Goal: Complete application form

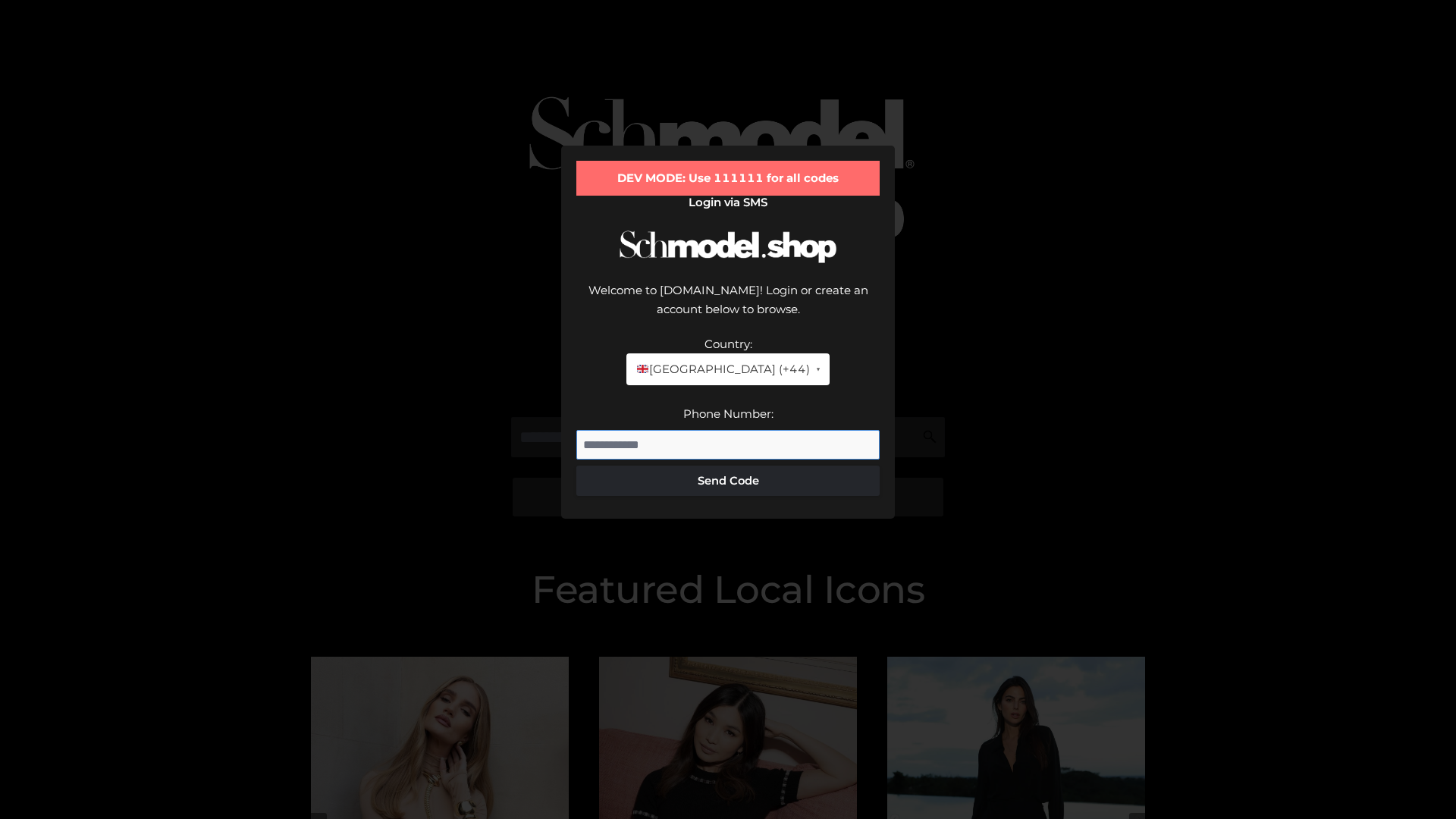
click at [728, 430] on input "Phone Number:" at bounding box center [728, 445] width 303 height 31
type input "**********"
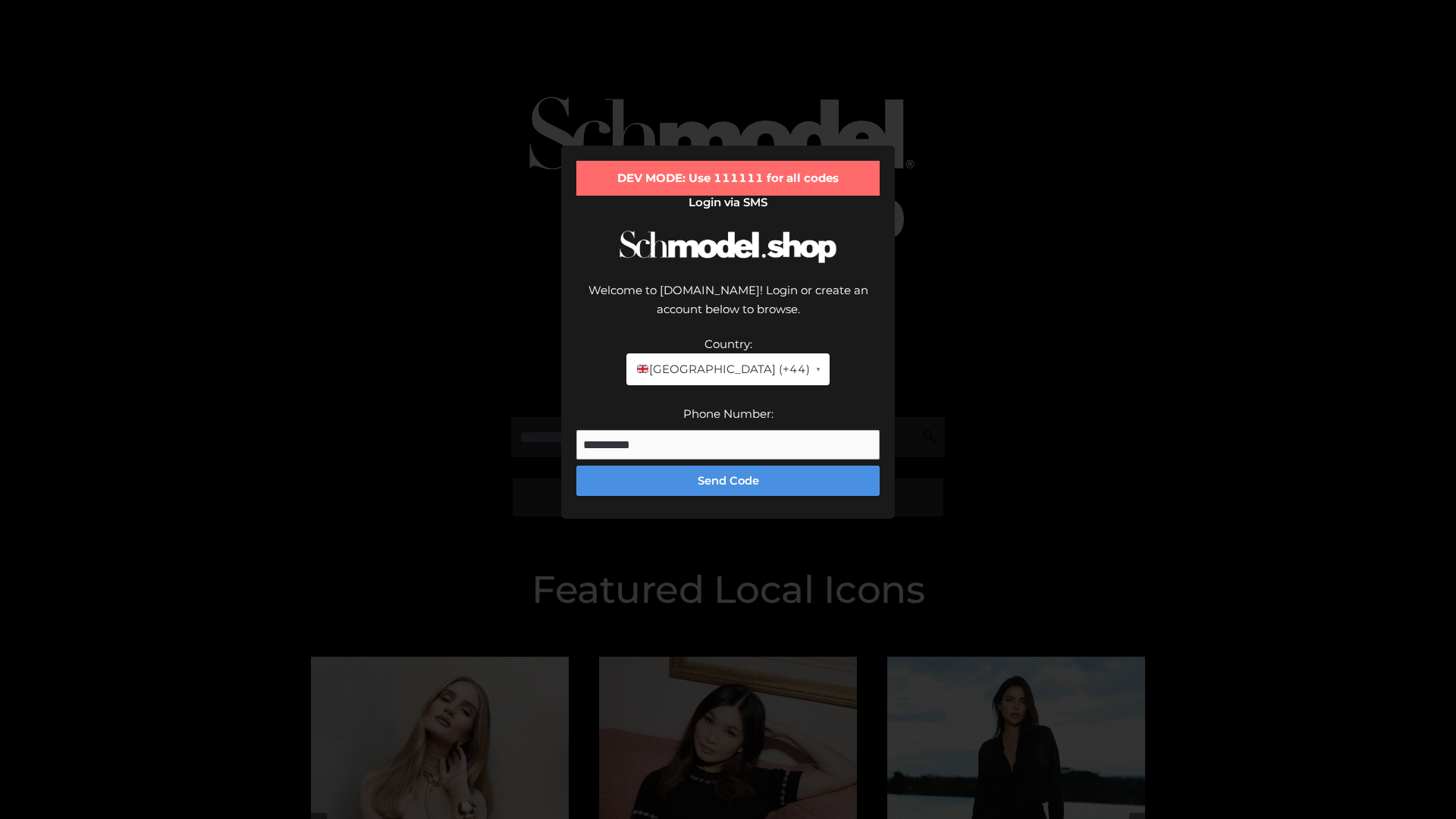
click at [728, 465] on button "Send Code" at bounding box center [728, 480] width 303 height 31
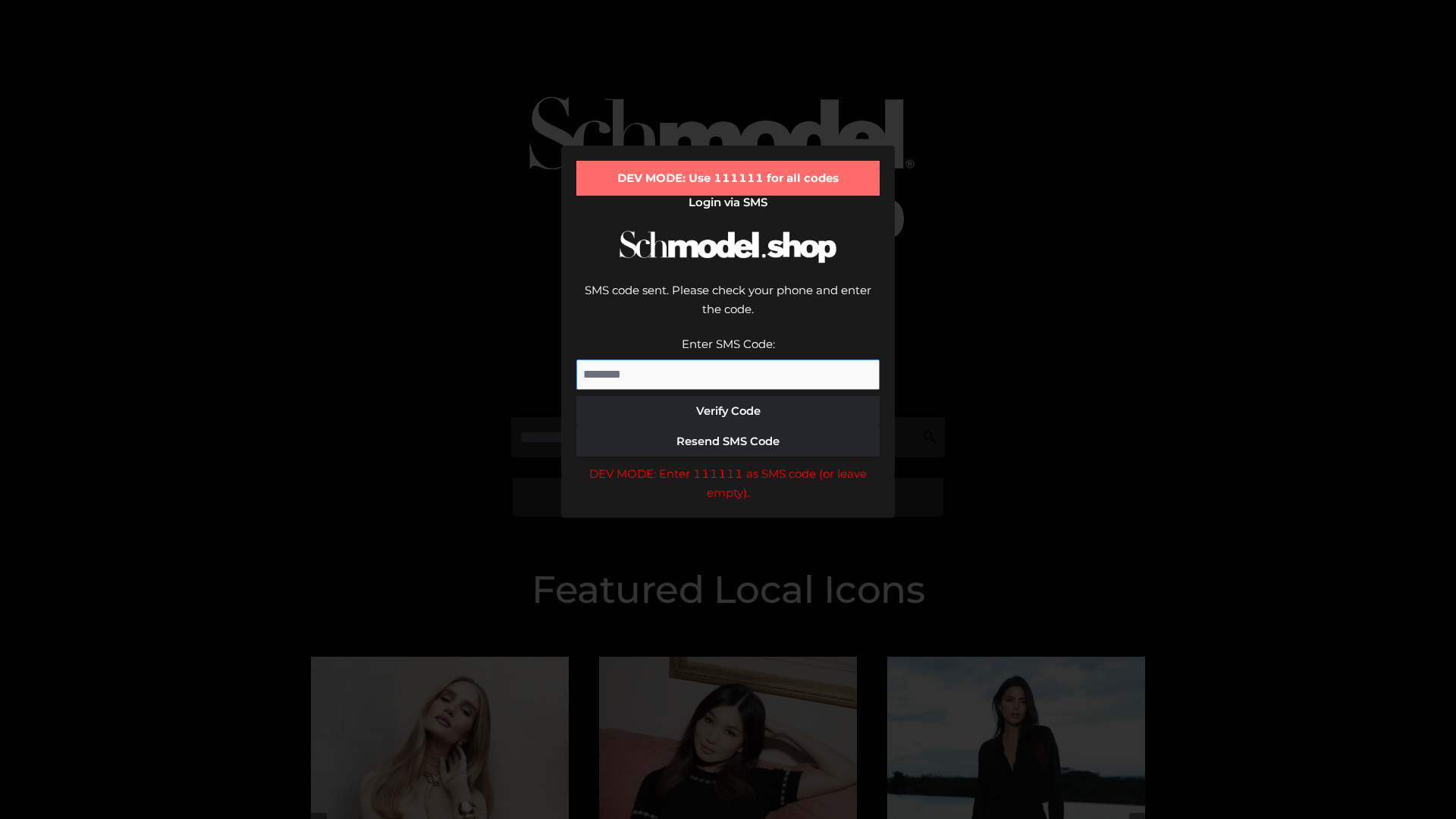
click at [728, 359] on input "Enter SMS Code:" at bounding box center [728, 374] width 303 height 31
type input "******"
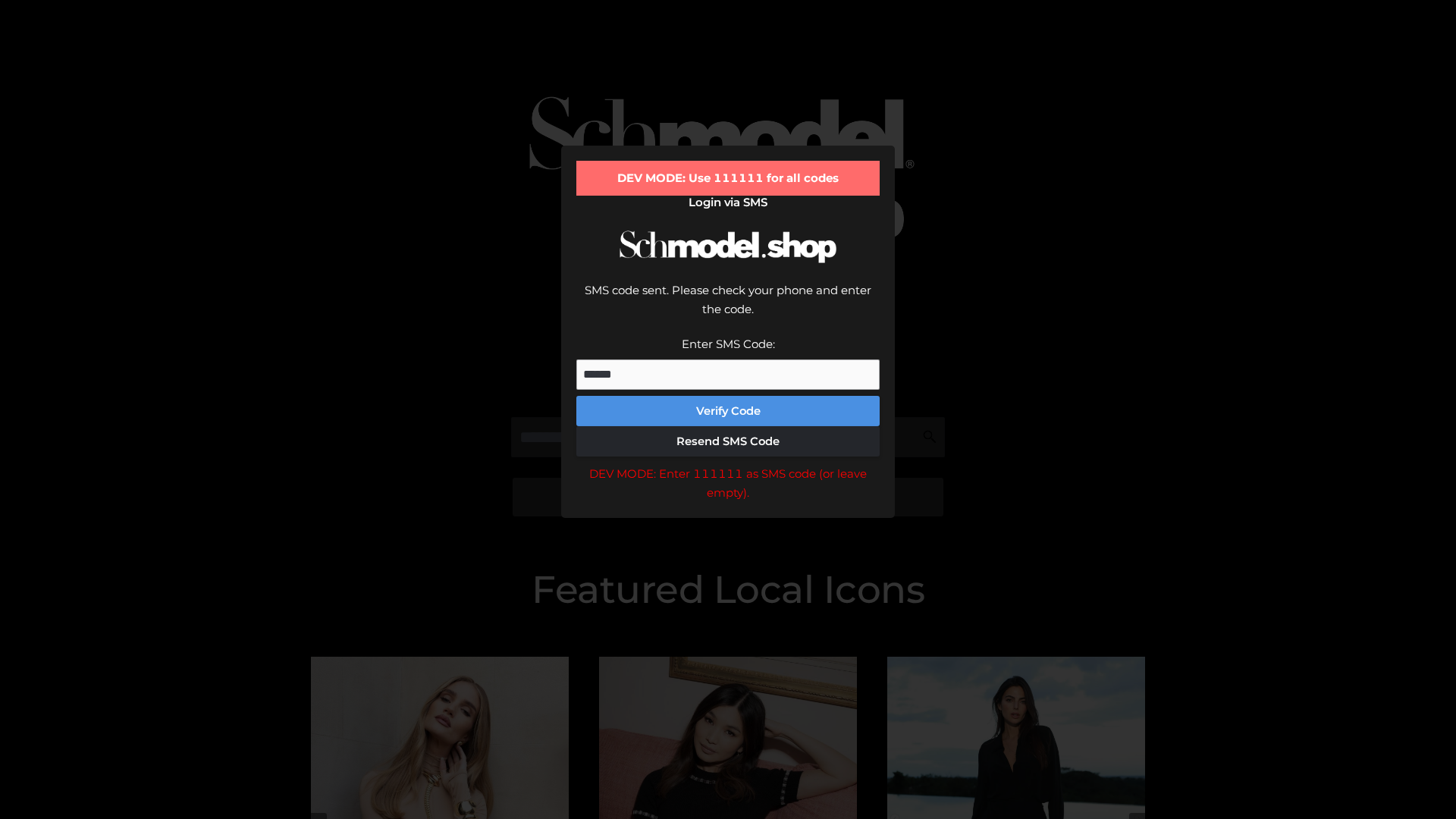
click at [728, 396] on button "Verify Code" at bounding box center [728, 410] width 303 height 31
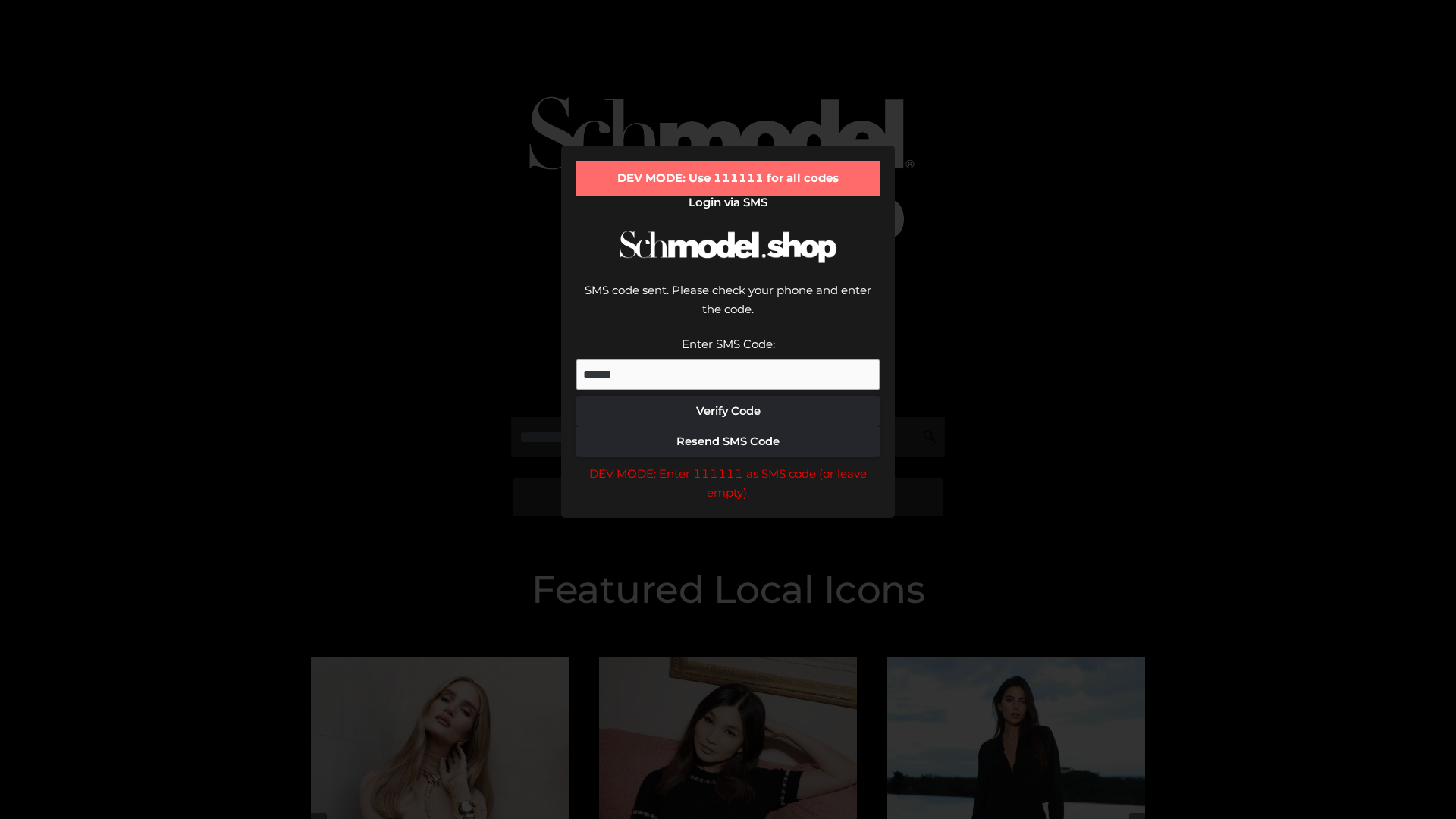
click at [728, 464] on div "DEV MODE: Enter 111111 as SMS code (or leave empty)." at bounding box center [728, 484] width 303 height 39
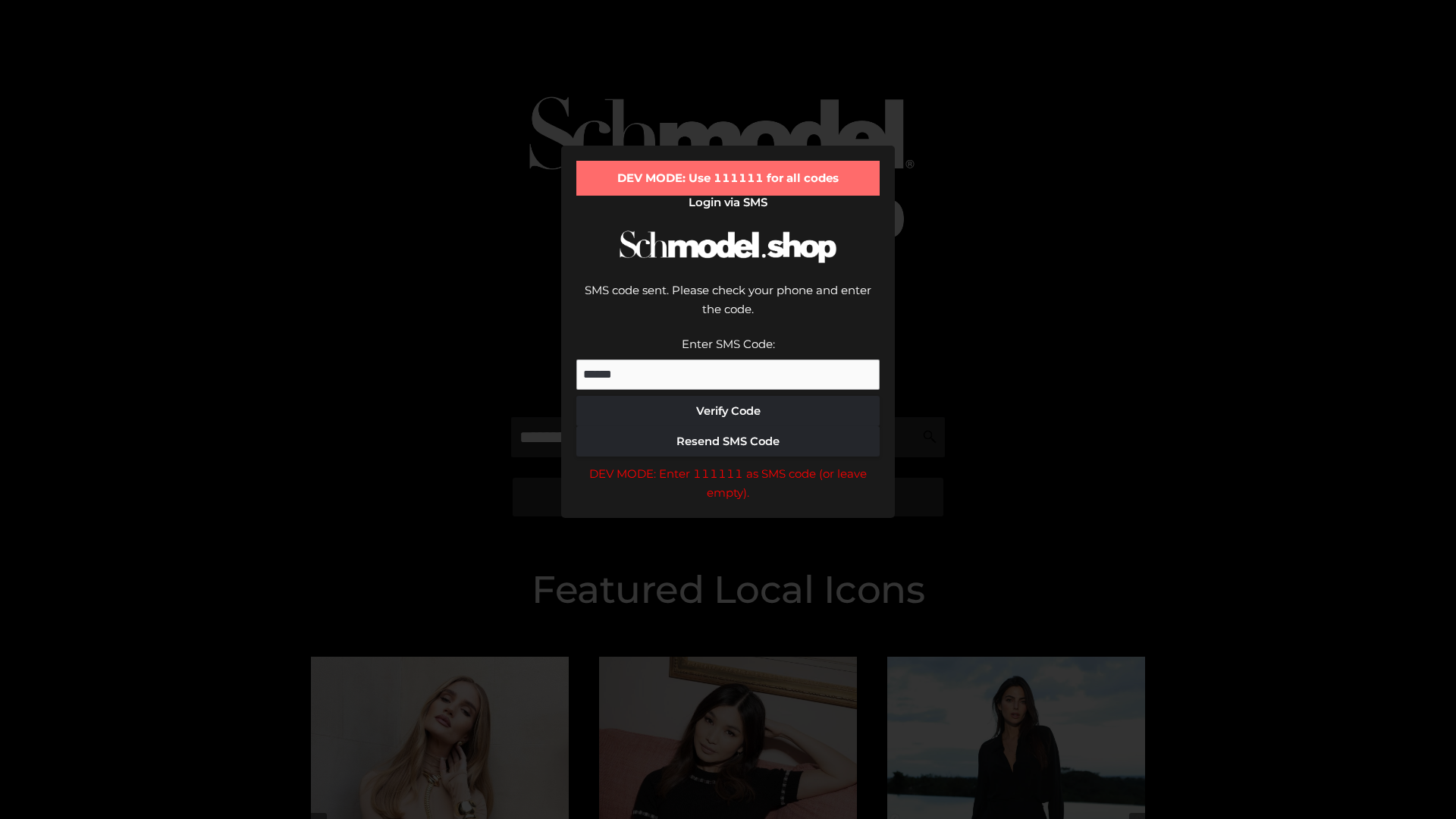
click at [728, 464] on div "DEV MODE: Enter 111111 as SMS code (or leave empty)." at bounding box center [728, 484] width 303 height 39
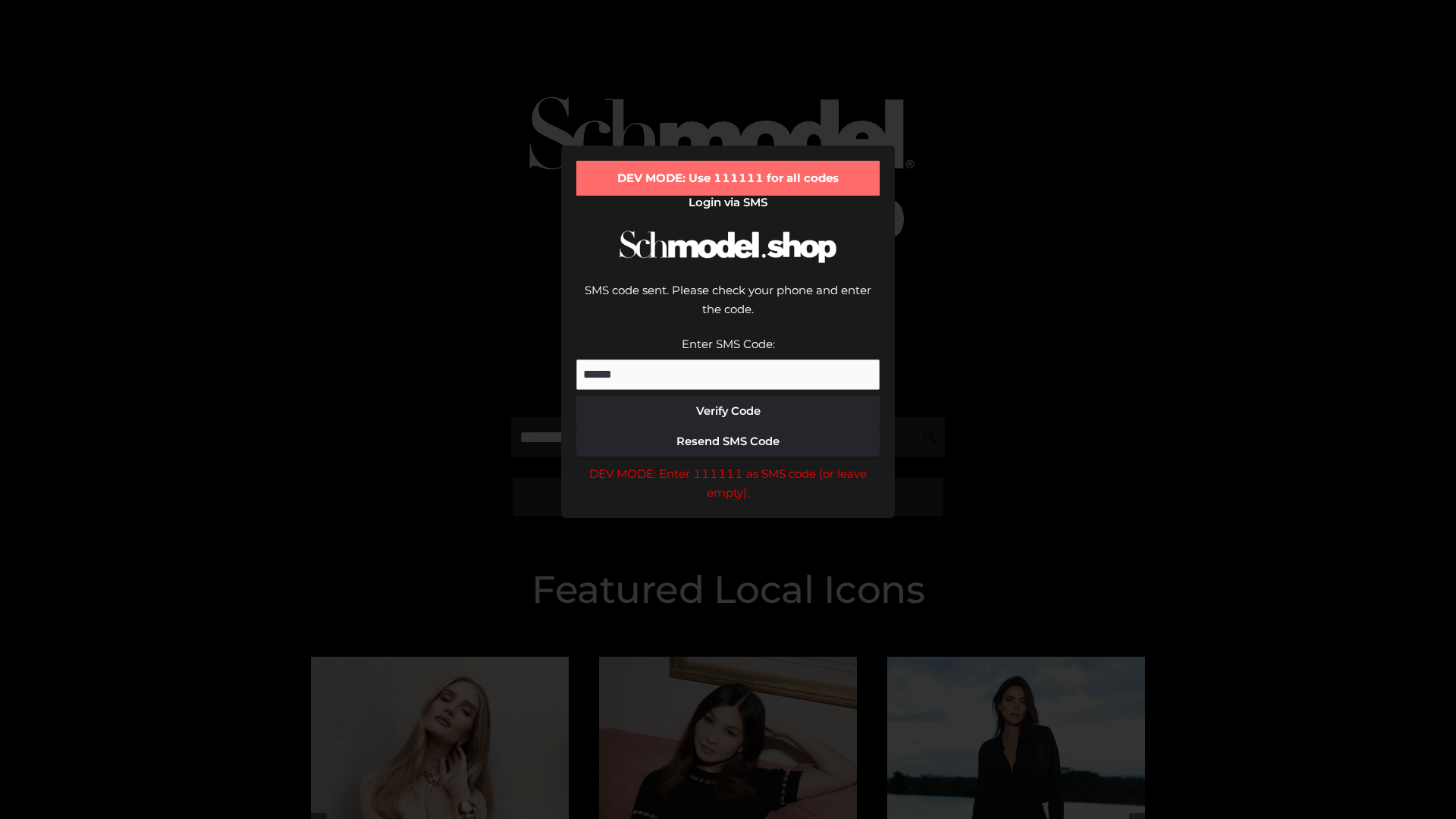
click at [728, 464] on div "DEV MODE: Enter 111111 as SMS code (or leave empty)." at bounding box center [728, 484] width 303 height 39
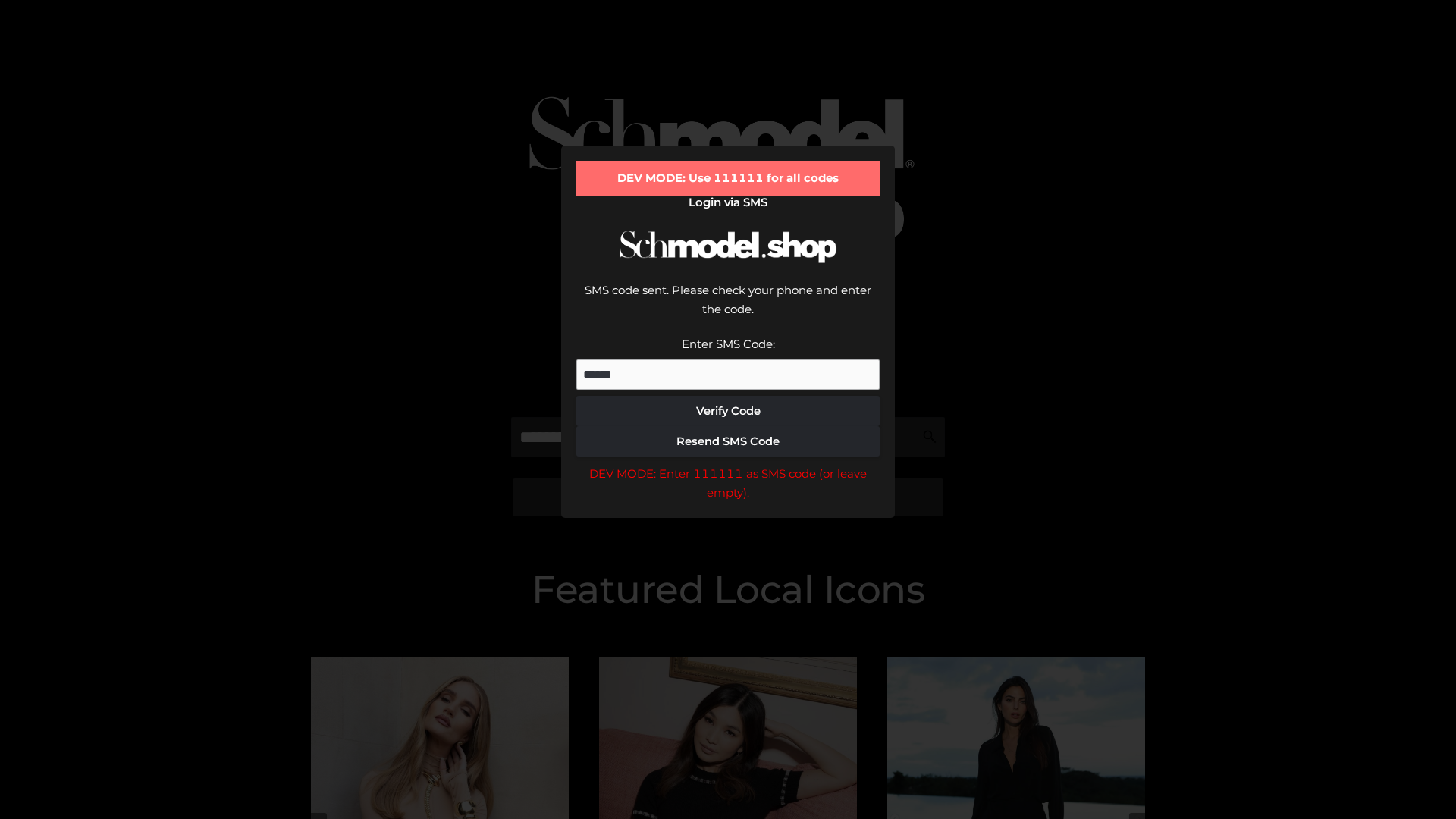
click at [728, 464] on div "DEV MODE: Enter 111111 as SMS code (or leave empty)." at bounding box center [728, 484] width 303 height 39
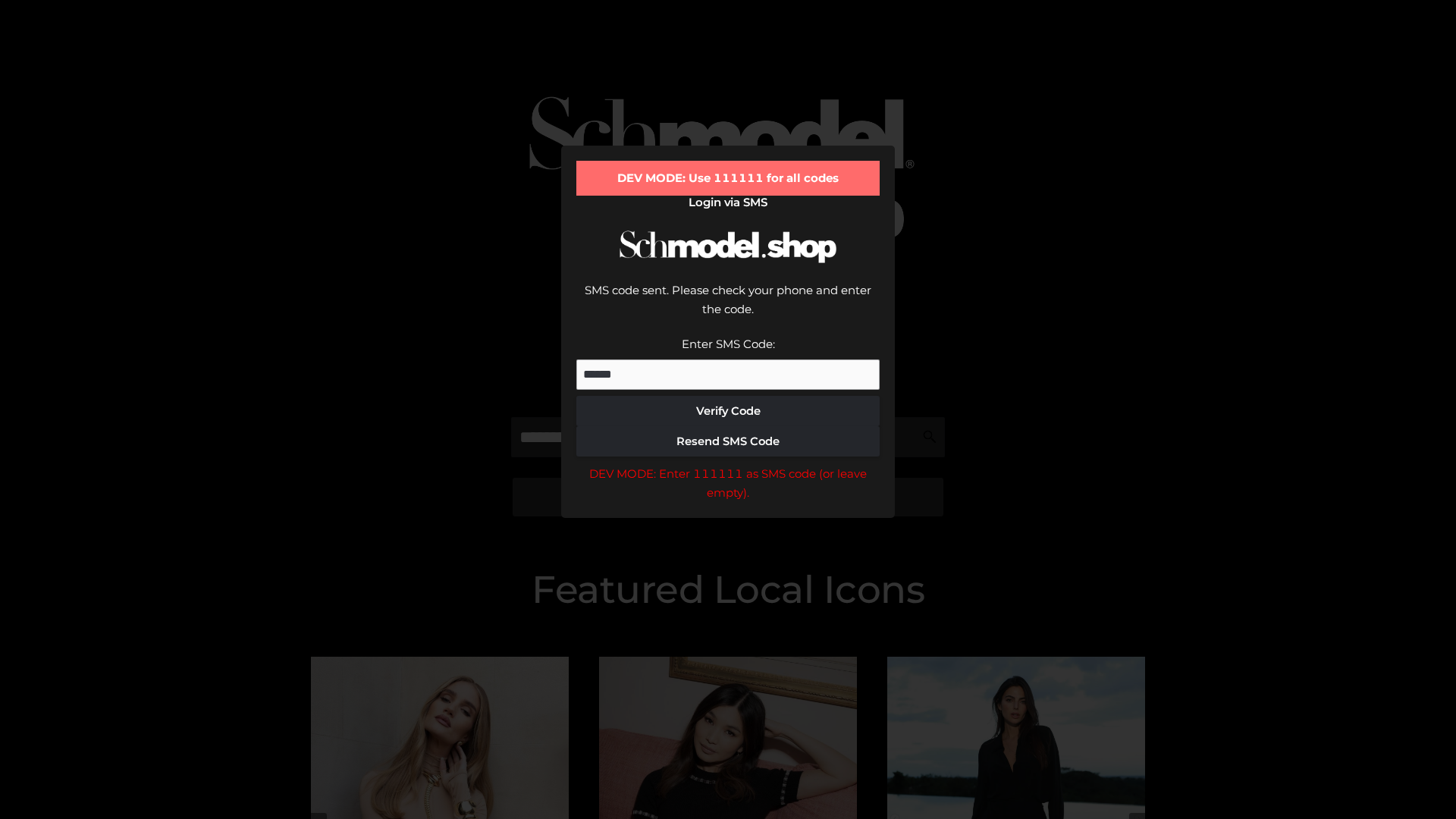
click at [728, 464] on div "DEV MODE: Enter 111111 as SMS code (or leave empty)." at bounding box center [728, 484] width 303 height 39
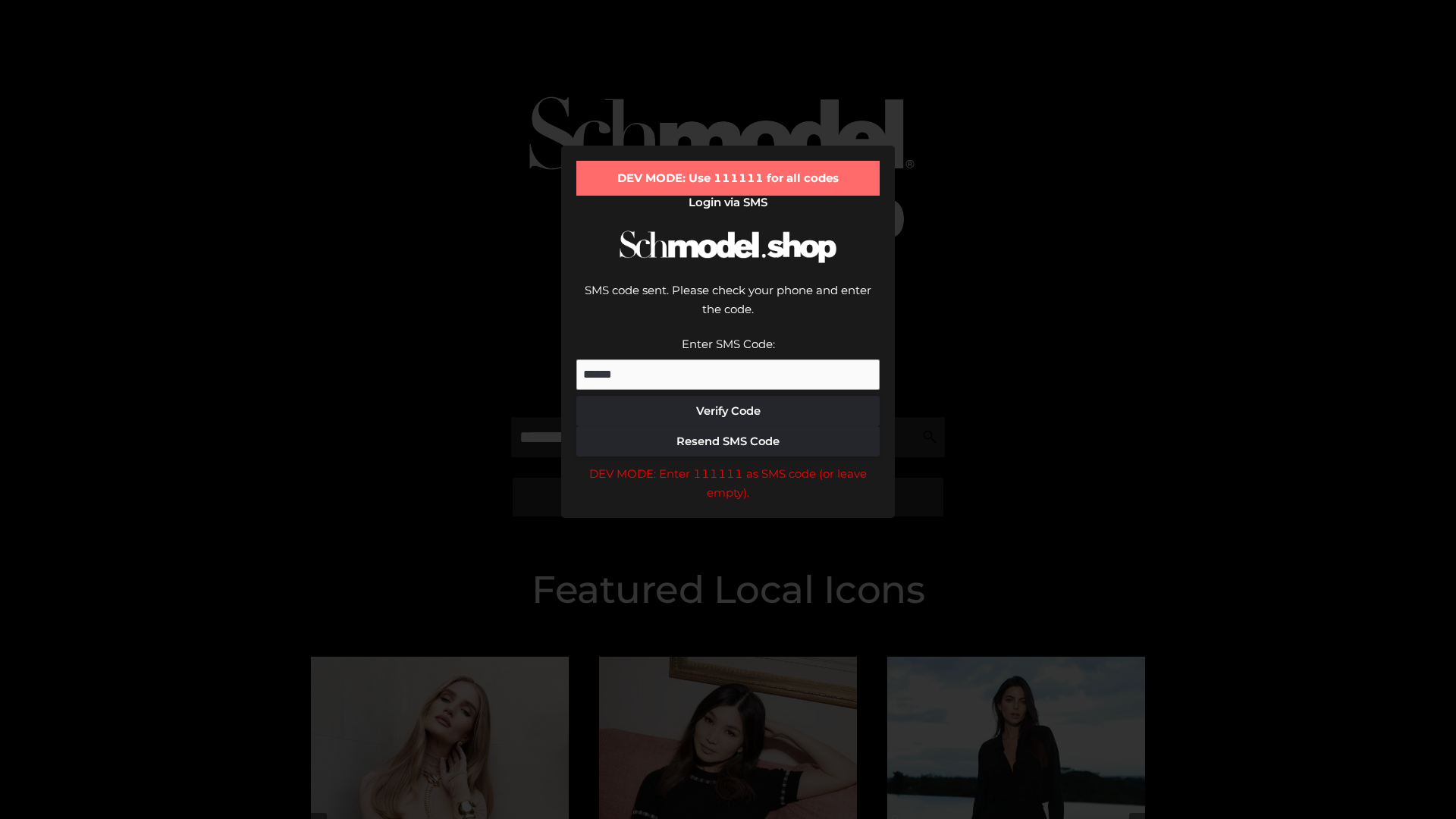
click at [728, 464] on div "DEV MODE: Enter 111111 as SMS code (or leave empty)." at bounding box center [728, 484] width 303 height 39
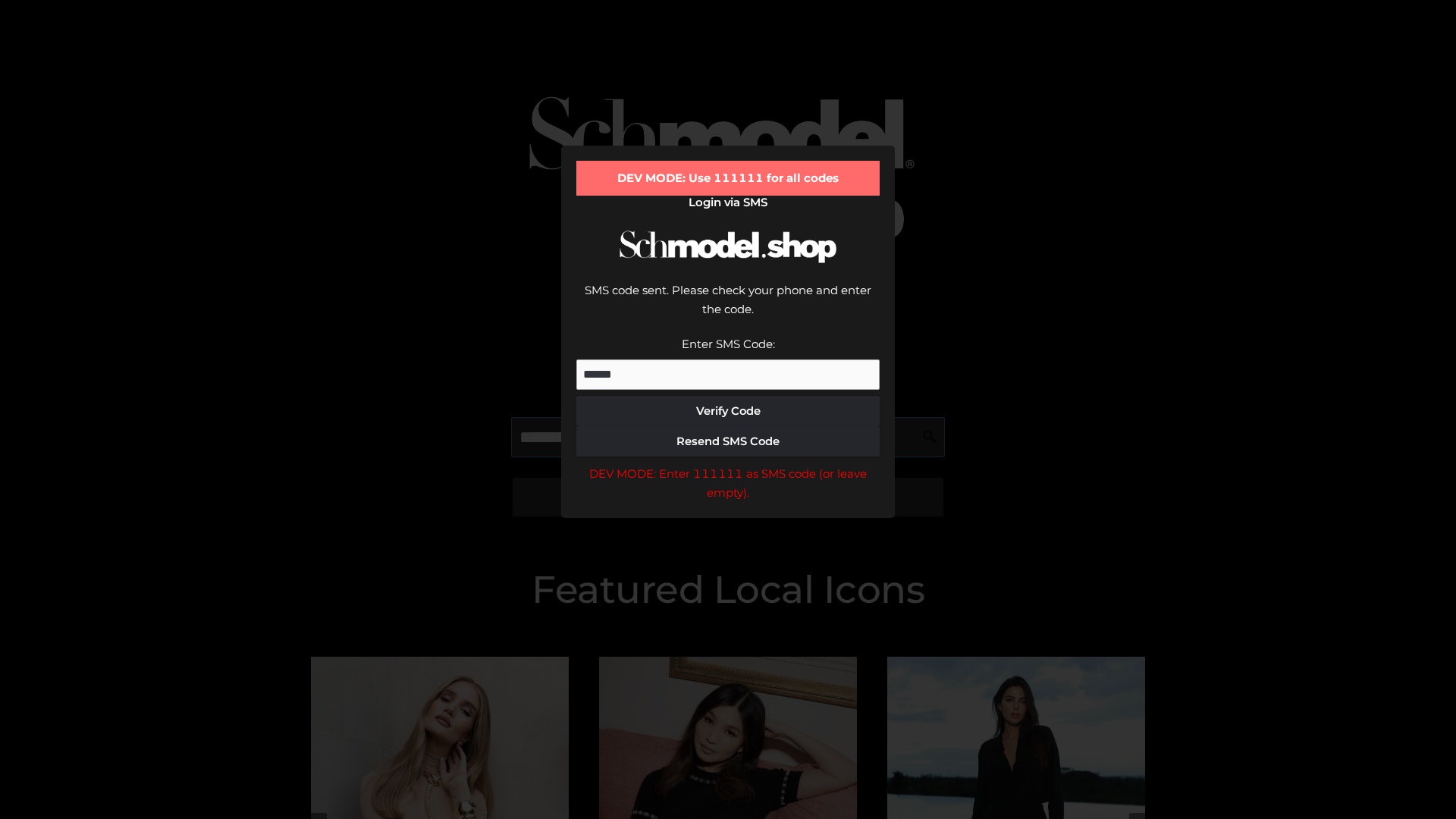
scroll to position [0, 78]
click at [728, 464] on div "DEV MODE: Enter 111111 as SMS code (or leave empty)." at bounding box center [728, 484] width 303 height 39
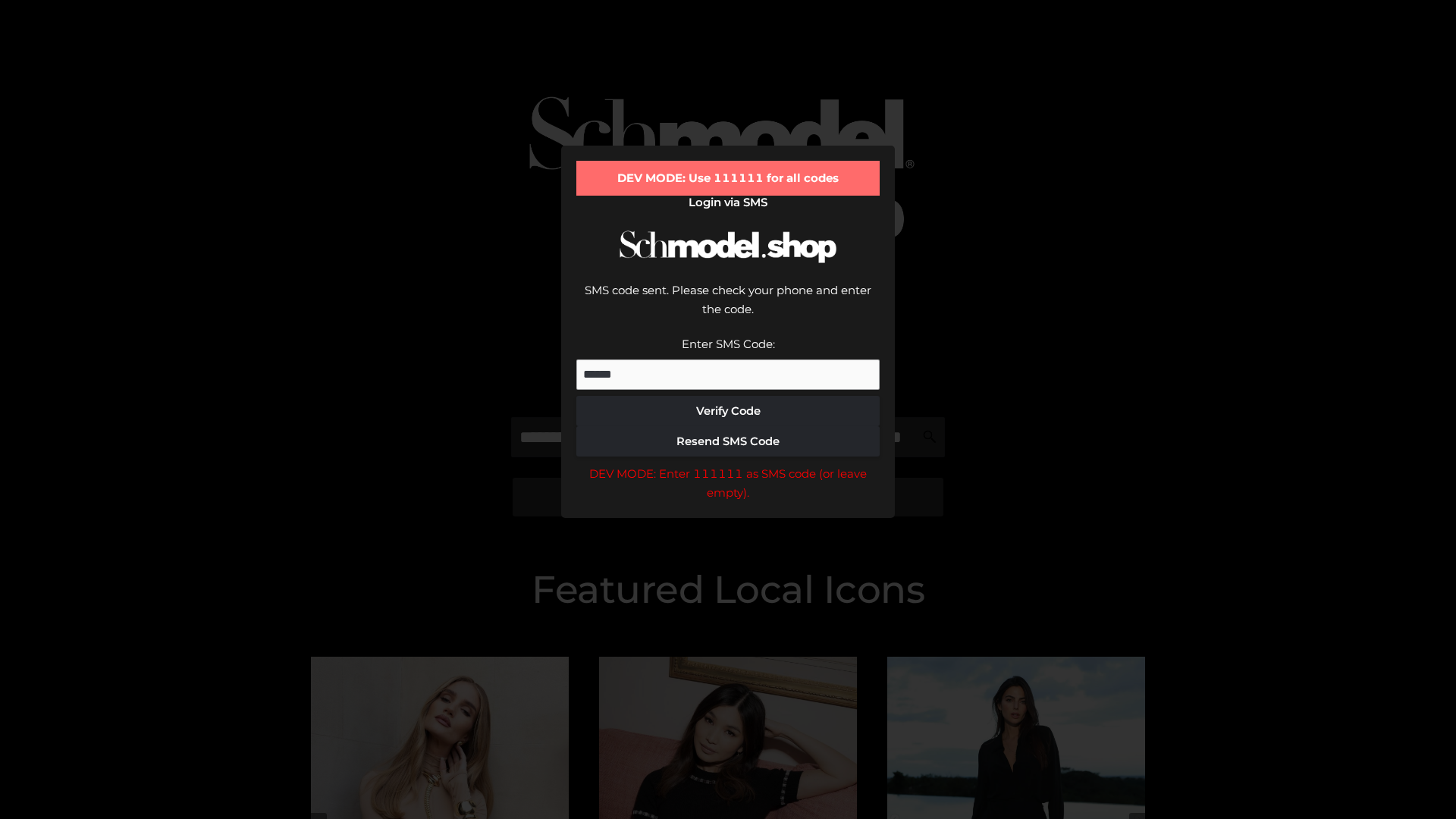
click at [728, 464] on div "DEV MODE: Enter 111111 as SMS code (or leave empty)." at bounding box center [728, 484] width 303 height 39
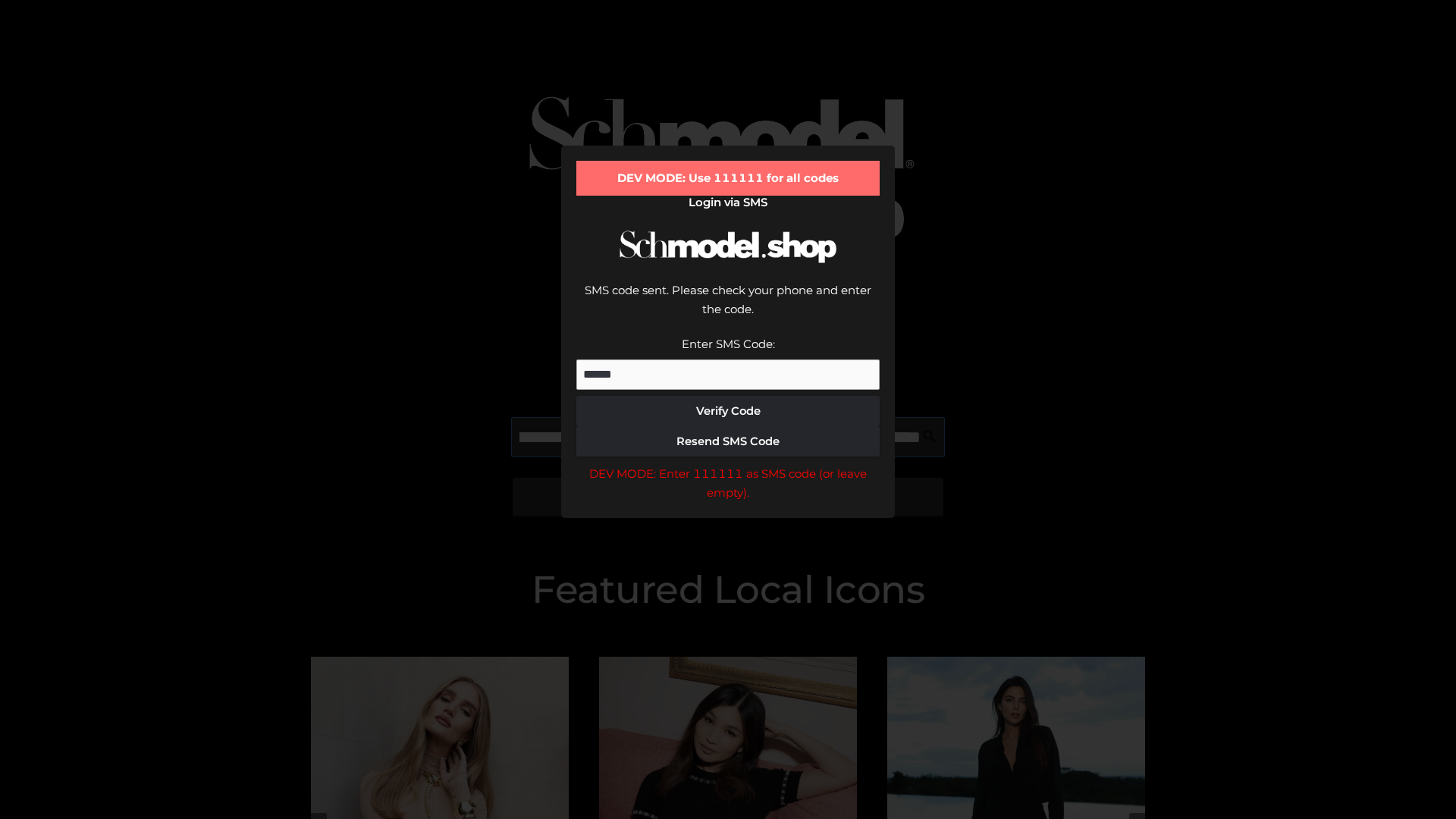
scroll to position [0, 166]
click at [728, 464] on div "DEV MODE: Enter 111111 as SMS code (or leave empty)." at bounding box center [728, 484] width 303 height 39
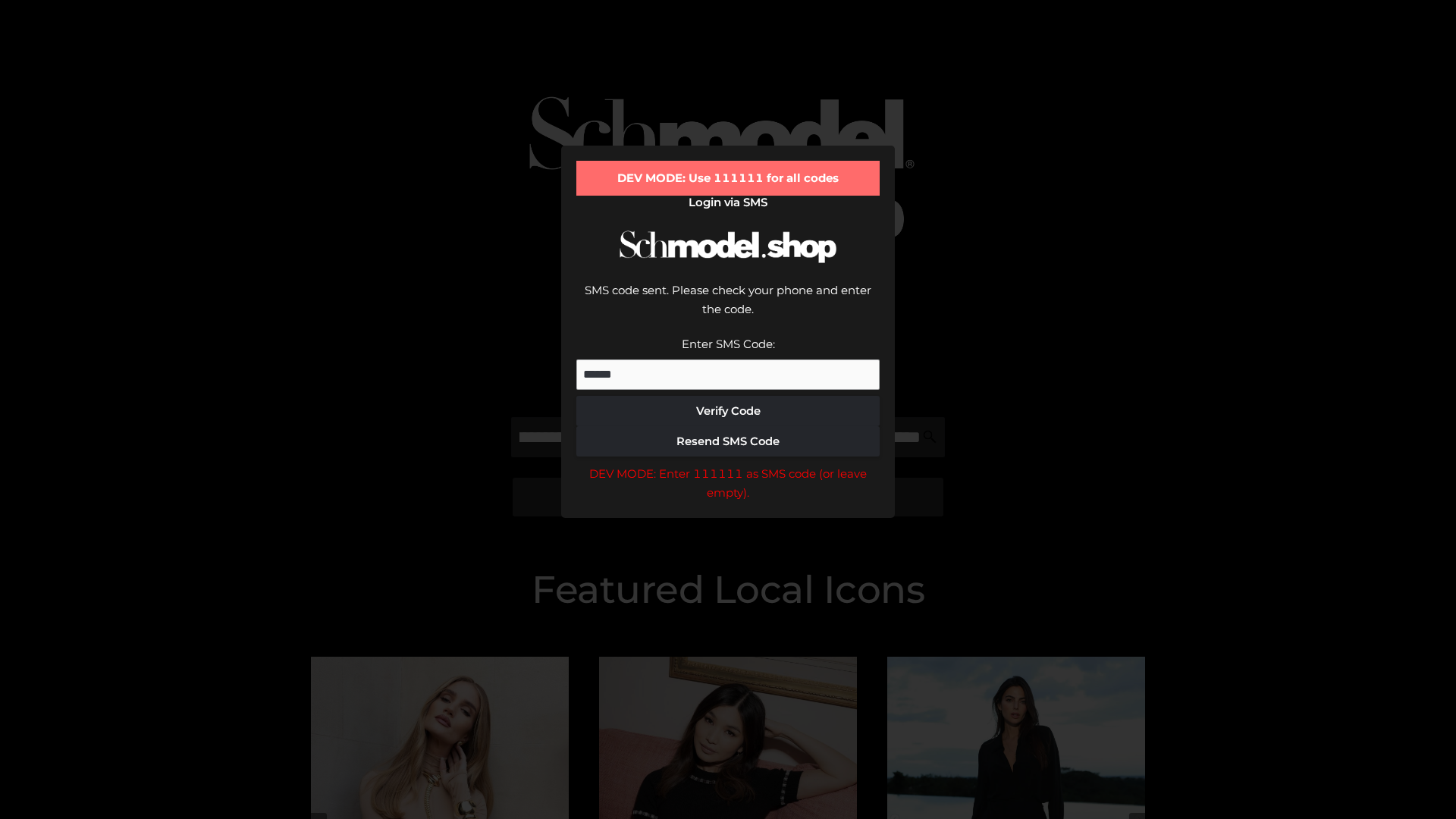
click at [728, 464] on div "DEV MODE: Enter 111111 as SMS code (or leave empty)." at bounding box center [728, 484] width 303 height 39
type input "**********"
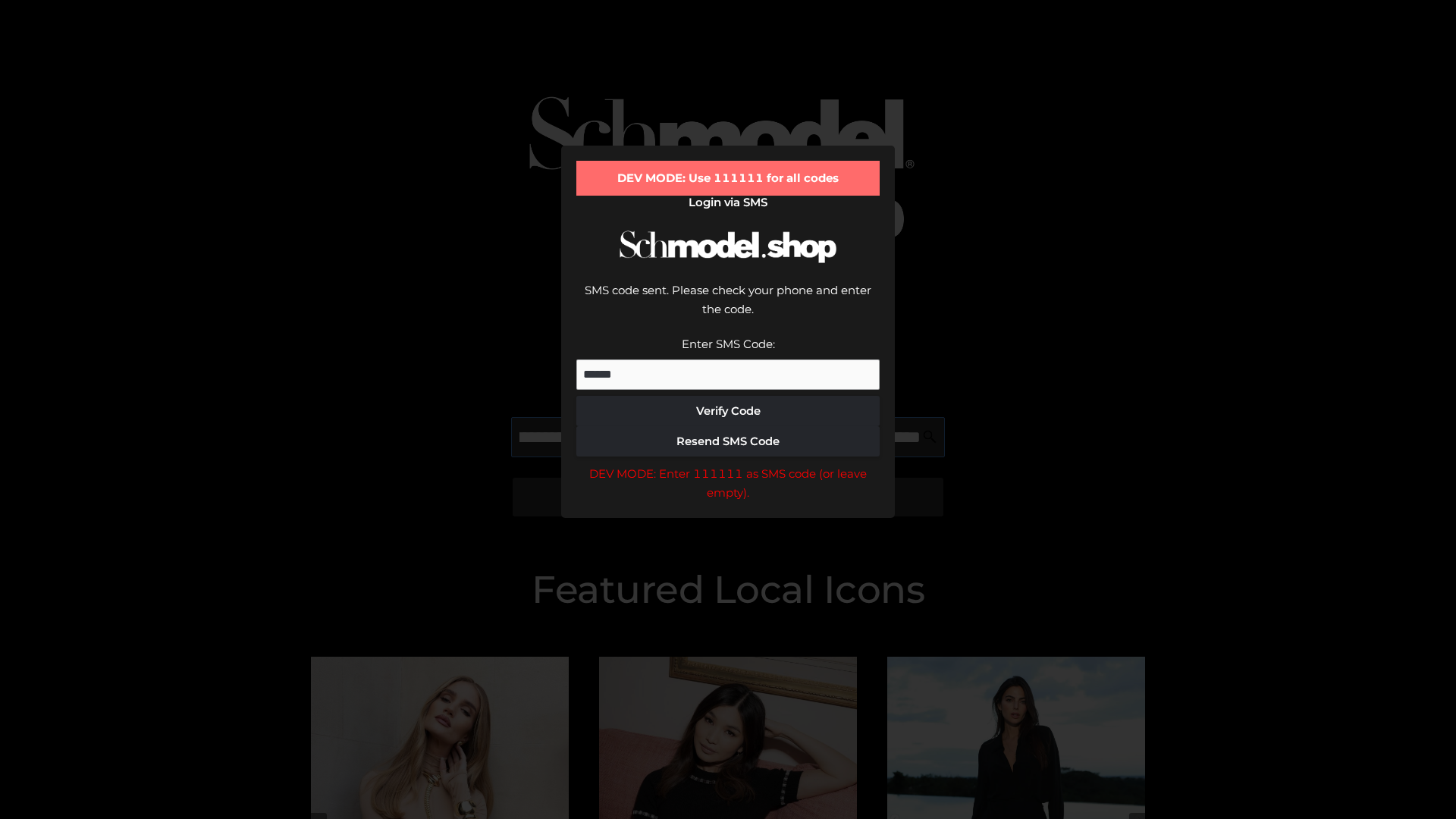
scroll to position [0, 232]
